Goal: Task Accomplishment & Management: Use online tool/utility

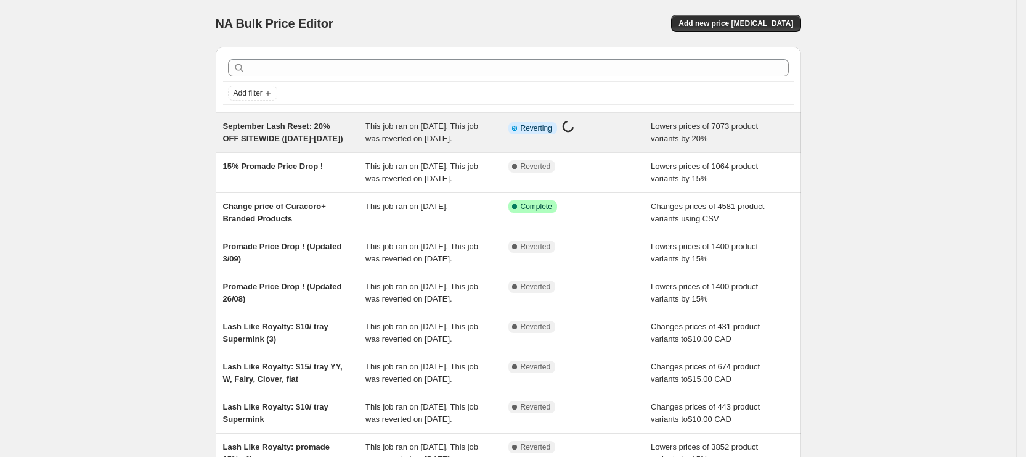
click at [411, 143] on span "This job ran on [DATE]. This job was reverted on [DATE]." at bounding box center [422, 132] width 113 height 22
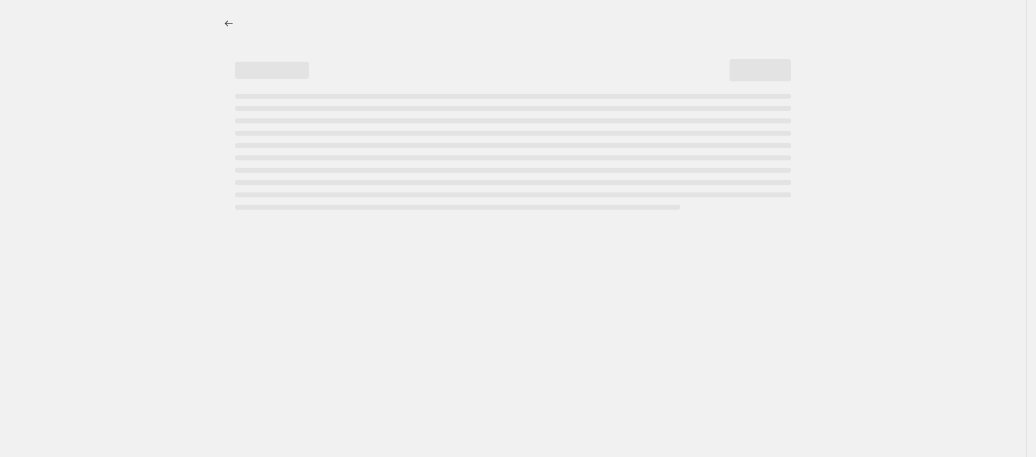
select select "percentage"
select select "product_status"
select select "vendor"
select select "not_equal"
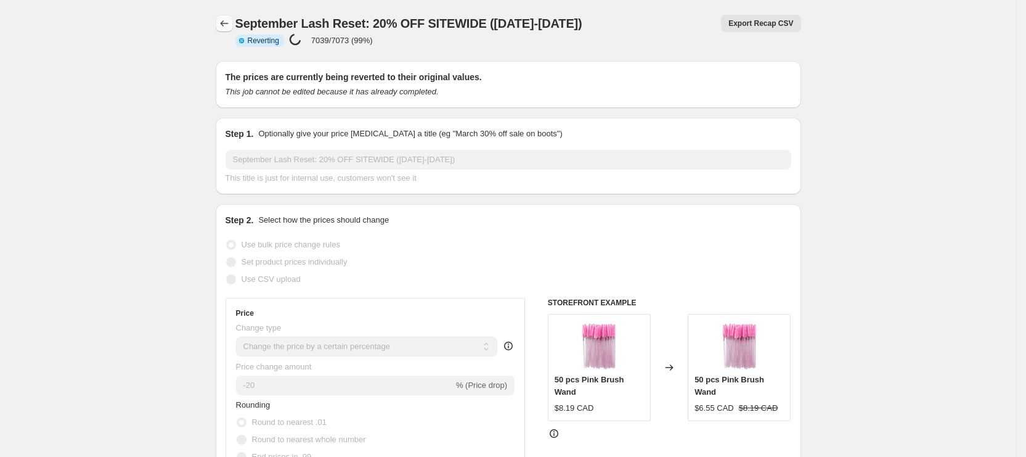
click at [231, 20] on icon "Price change jobs" at bounding box center [224, 23] width 12 height 12
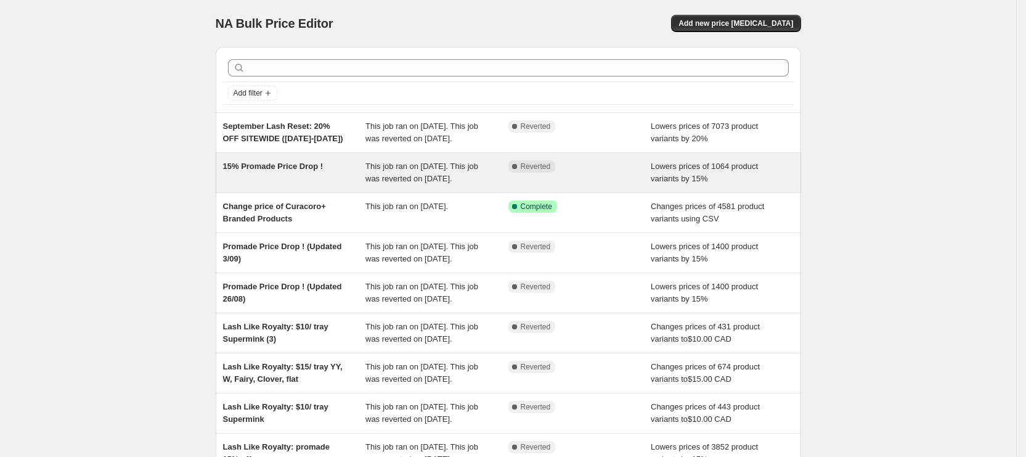
click at [394, 183] on span "This job ran on [DATE]. This job was reverted on [DATE]." at bounding box center [422, 173] width 113 height 22
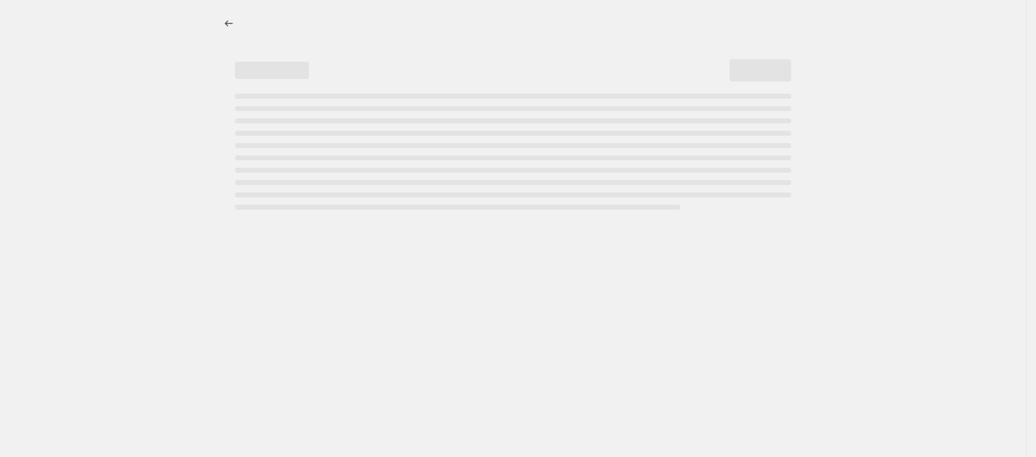
select select "percentage"
select select "collection"
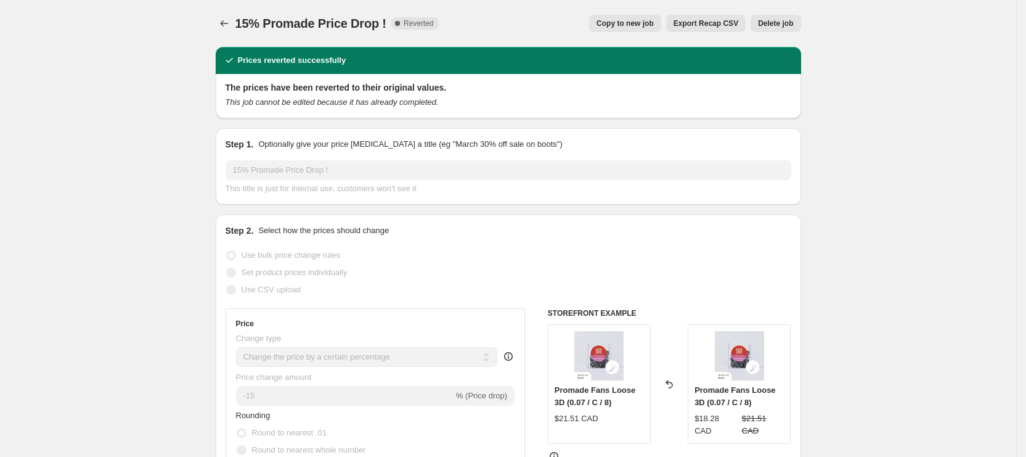
click at [615, 22] on span "Copy to new job" at bounding box center [625, 23] width 57 height 10
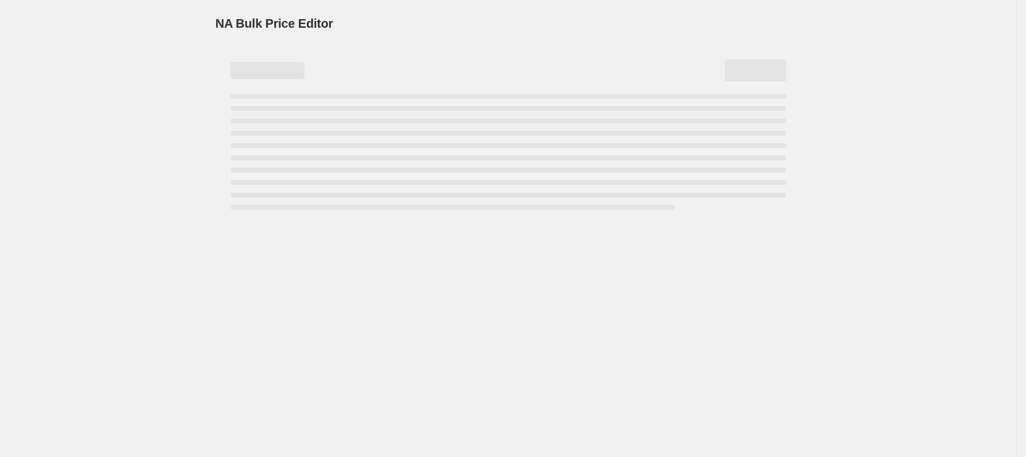
select select "percentage"
select select "collection"
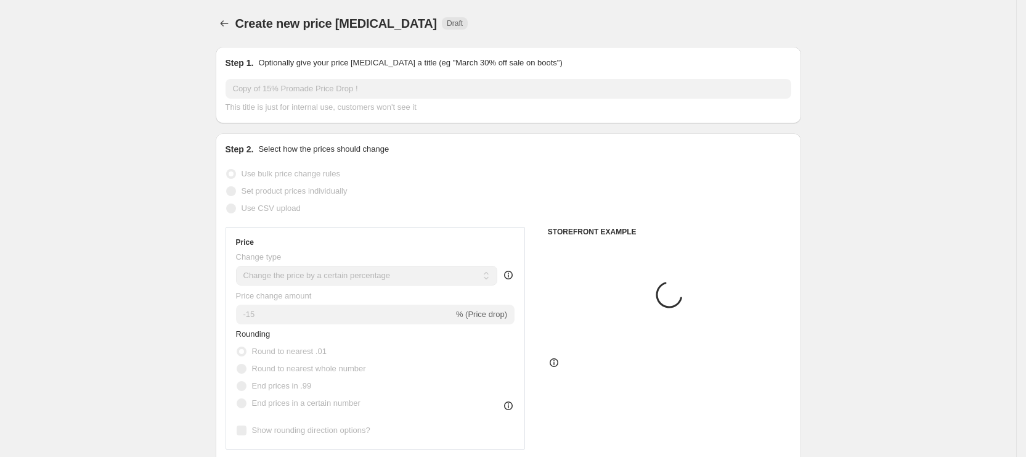
click at [314, 88] on input "Copy of 15% Promade Price Drop !" at bounding box center [509, 89] width 566 height 20
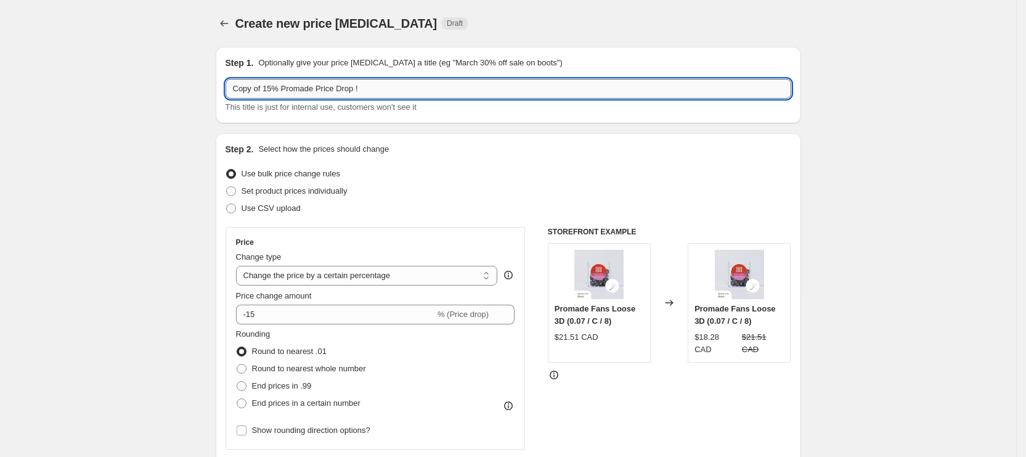
click at [270, 90] on input "Copy of 15% Promade Price Drop !" at bounding box center [509, 89] width 566 height 20
drag, startPoint x: 268, startPoint y: 91, endPoint x: 155, endPoint y: 88, distance: 112.9
type input "15% Promade Price Drop !"
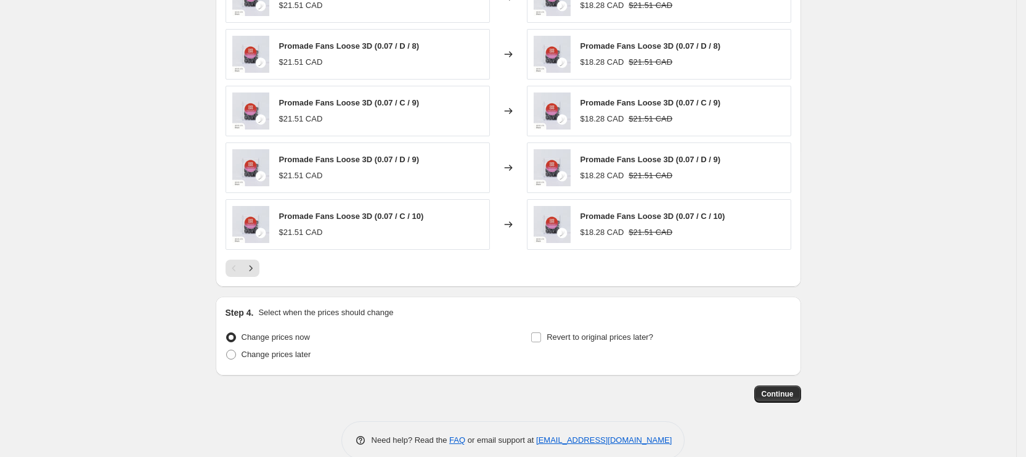
scroll to position [912, 0]
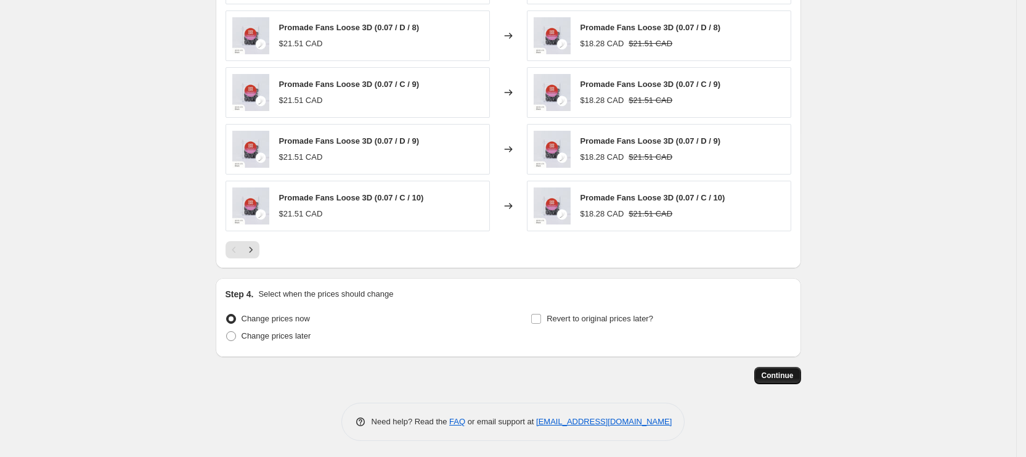
click at [775, 380] on button "Continue" at bounding box center [778, 375] width 47 height 17
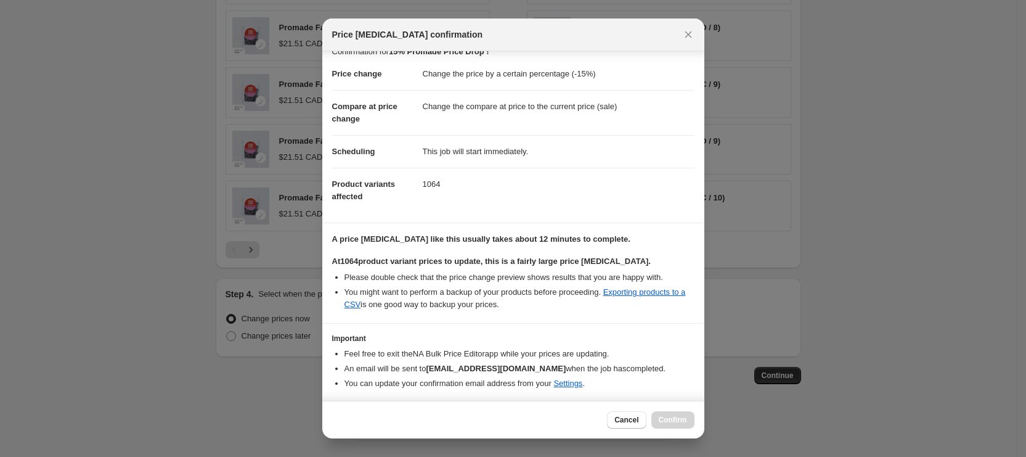
scroll to position [52, 0]
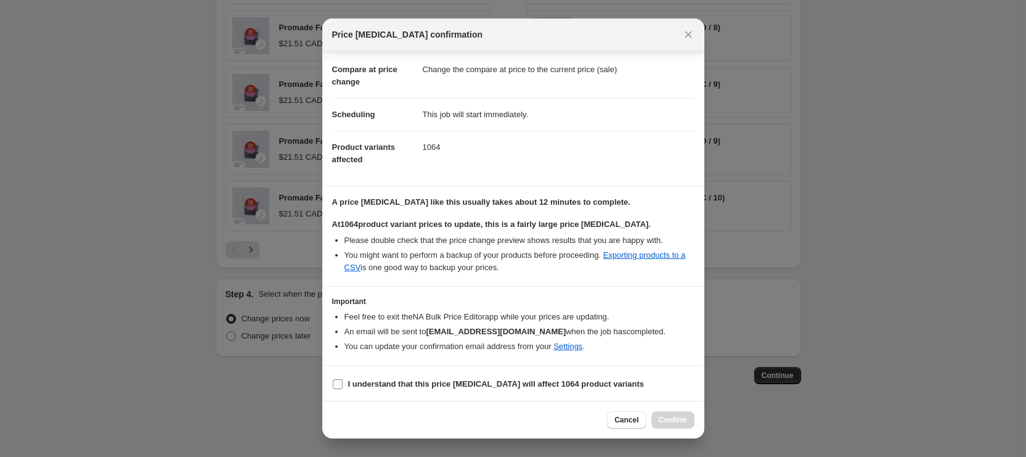
click at [498, 379] on b "I understand that this price [MEDICAL_DATA] will affect 1064 product variants" at bounding box center [496, 383] width 297 height 9
click at [343, 379] on input "I understand that this price [MEDICAL_DATA] will affect 1064 product variants" at bounding box center [338, 384] width 10 height 10
checkbox input "true"
click at [671, 416] on span "Confirm" at bounding box center [673, 420] width 28 height 10
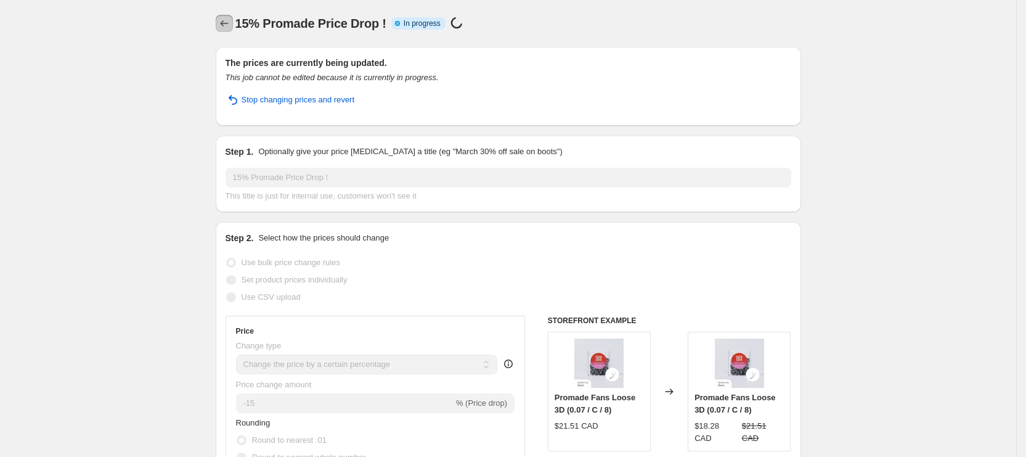
click at [226, 23] on icon "Price change jobs" at bounding box center [224, 23] width 12 height 12
